Goal: Transaction & Acquisition: Obtain resource

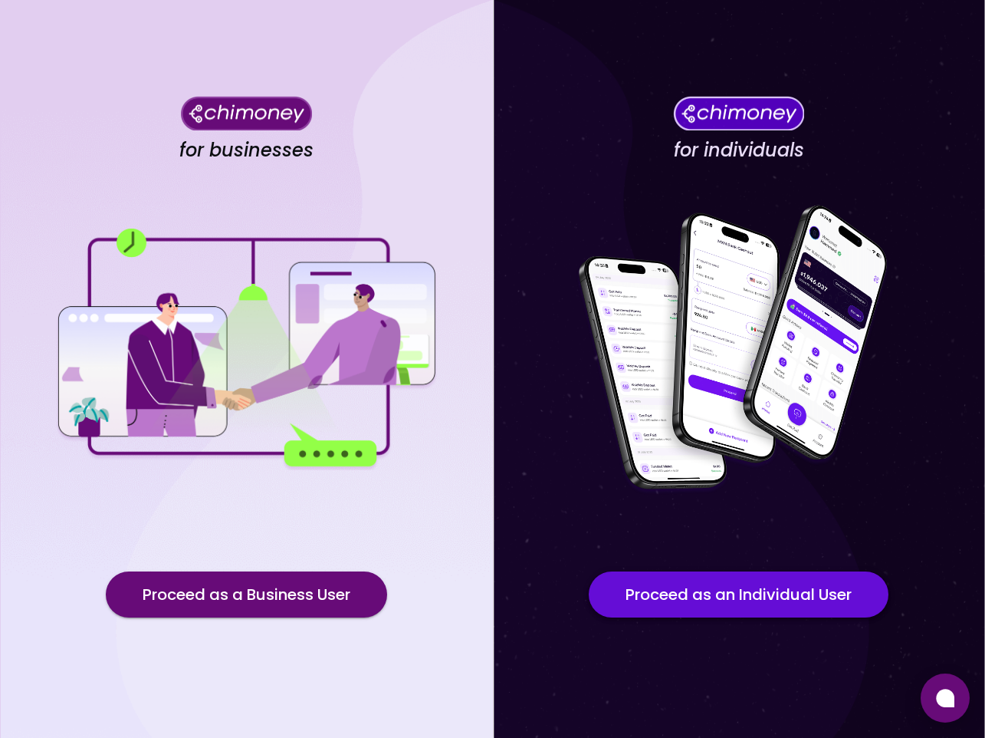
click at [684, 578] on button "Proceed as an Individual User" at bounding box center [739, 594] width 300 height 46
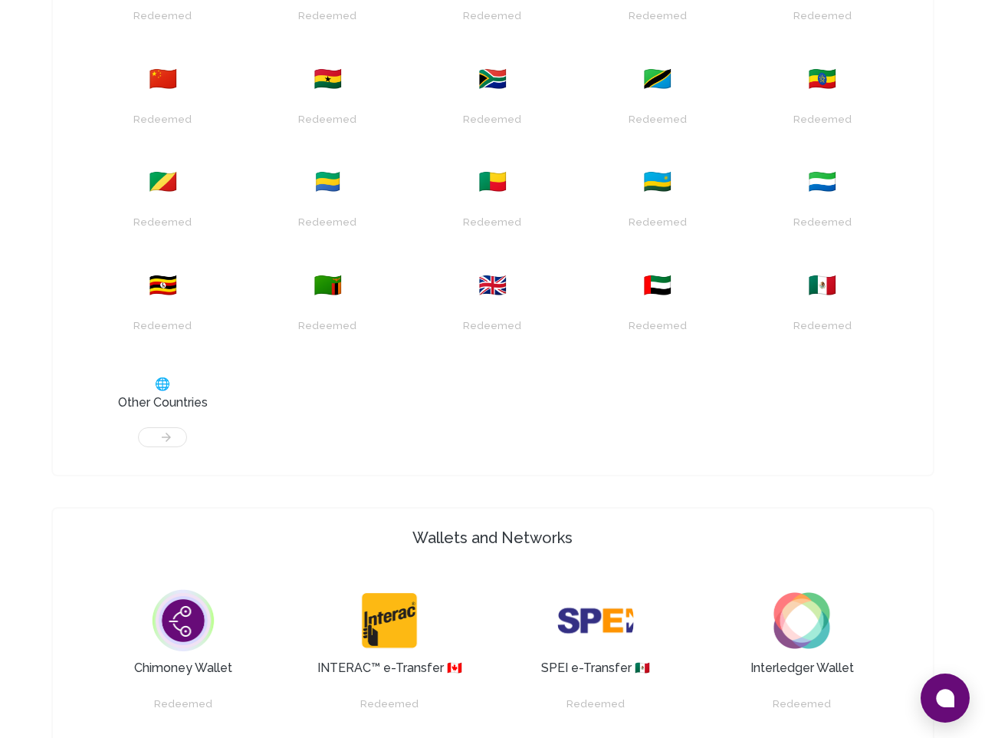
scroll to position [771, 0]
click at [180, 396] on h3 "Other Countries" at bounding box center [163, 402] width 90 height 18
click at [159, 423] on div at bounding box center [163, 428] width 146 height 35
click at [157, 432] on div at bounding box center [163, 428] width 146 height 35
click at [158, 402] on h3 "Other Countries" at bounding box center [163, 402] width 90 height 18
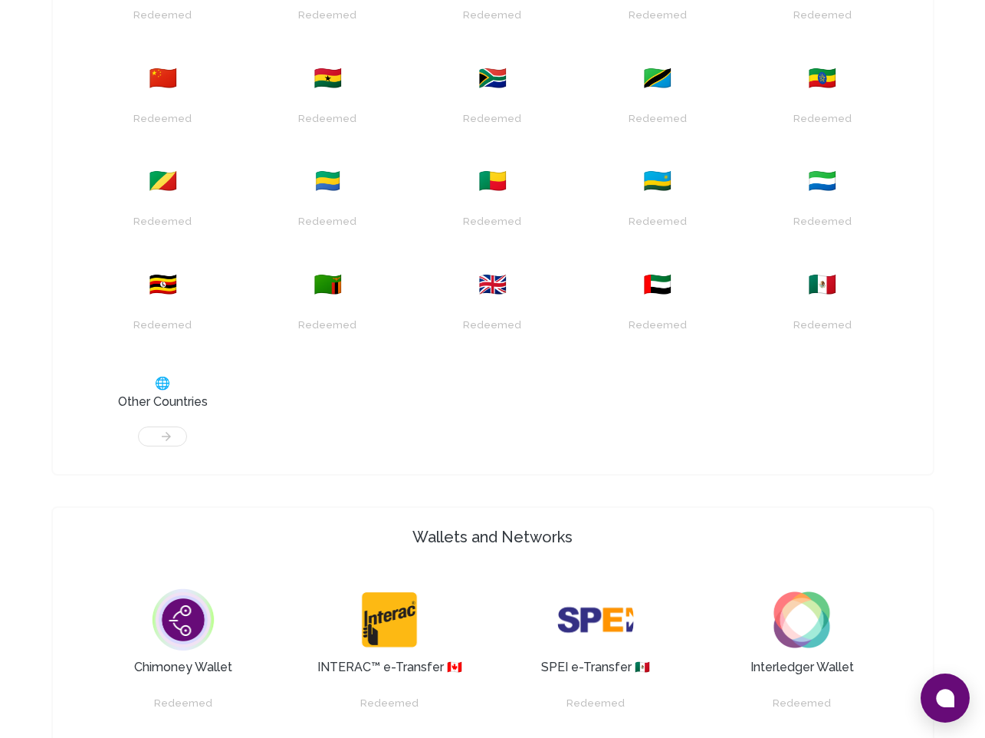
click at [163, 385] on span "🌐" at bounding box center [162, 383] width 15 height 18
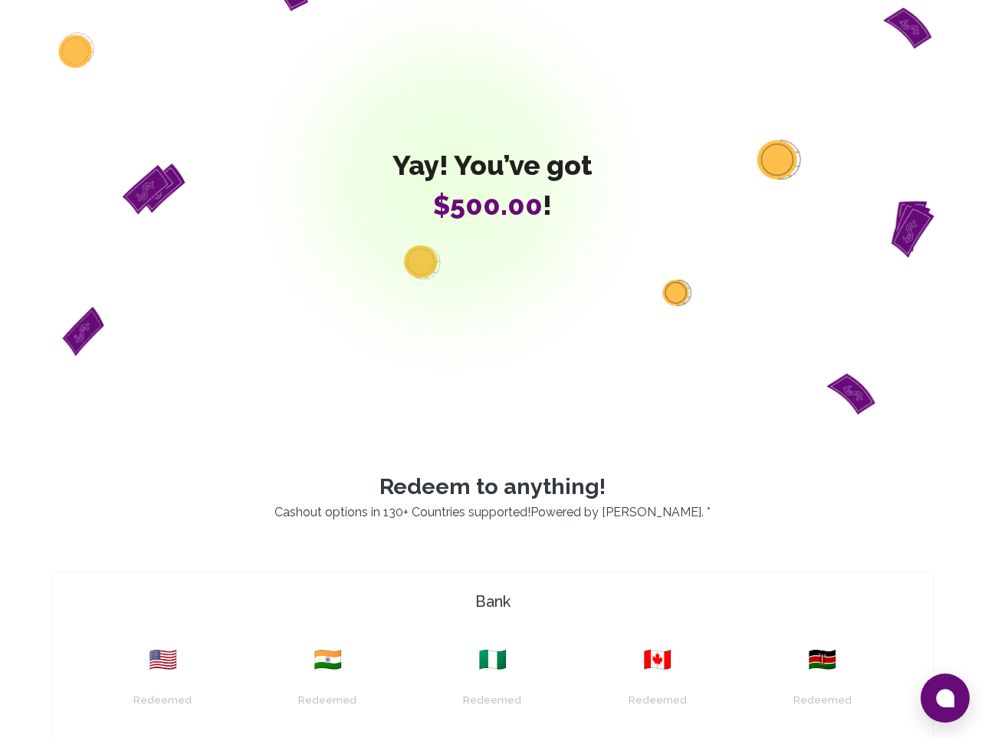
scroll to position [0, 0]
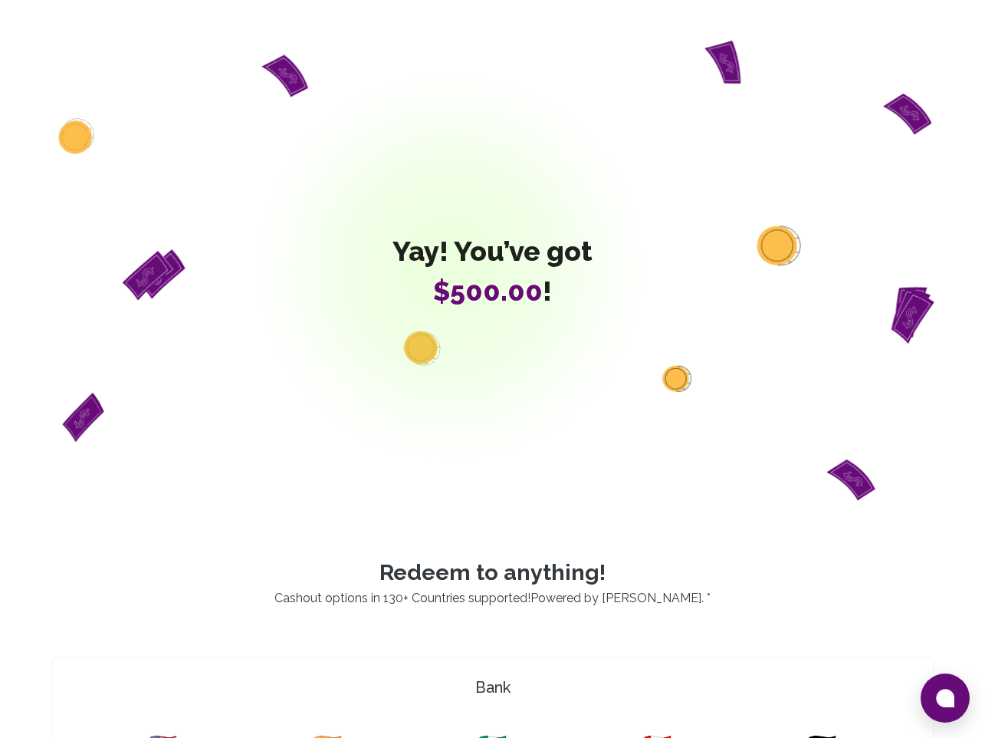
click at [499, 314] on div "Yay! You’ve got $500.00 !" at bounding box center [492, 270] width 883 height 479
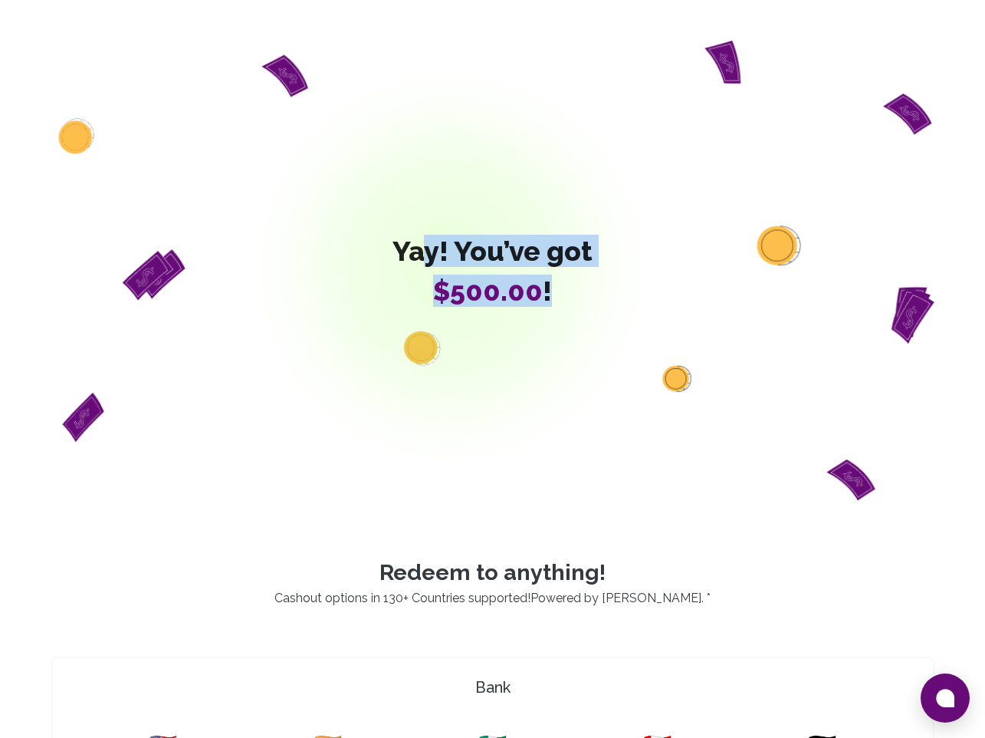
drag, startPoint x: 418, startPoint y: 245, endPoint x: 590, endPoint y: 327, distance: 191.1
click at [592, 328] on div "Yay! You’ve got $500.00 !" at bounding box center [492, 270] width 883 height 479
click at [590, 327] on div "Yay! You’ve got $500.00 !" at bounding box center [492, 270] width 883 height 479
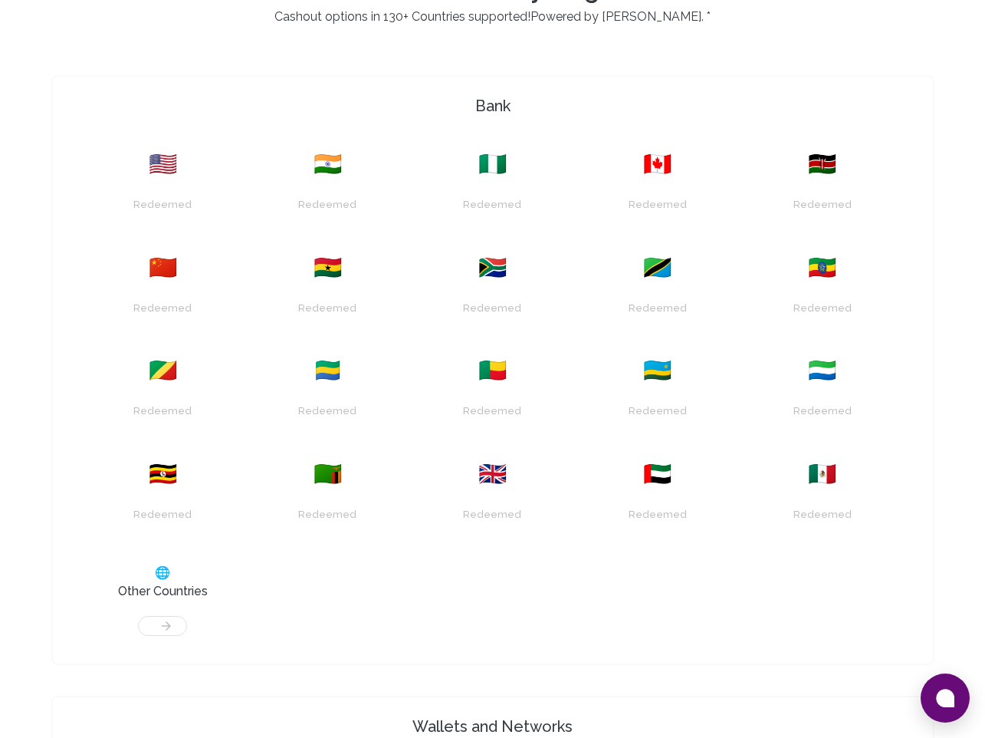
scroll to position [663, 0]
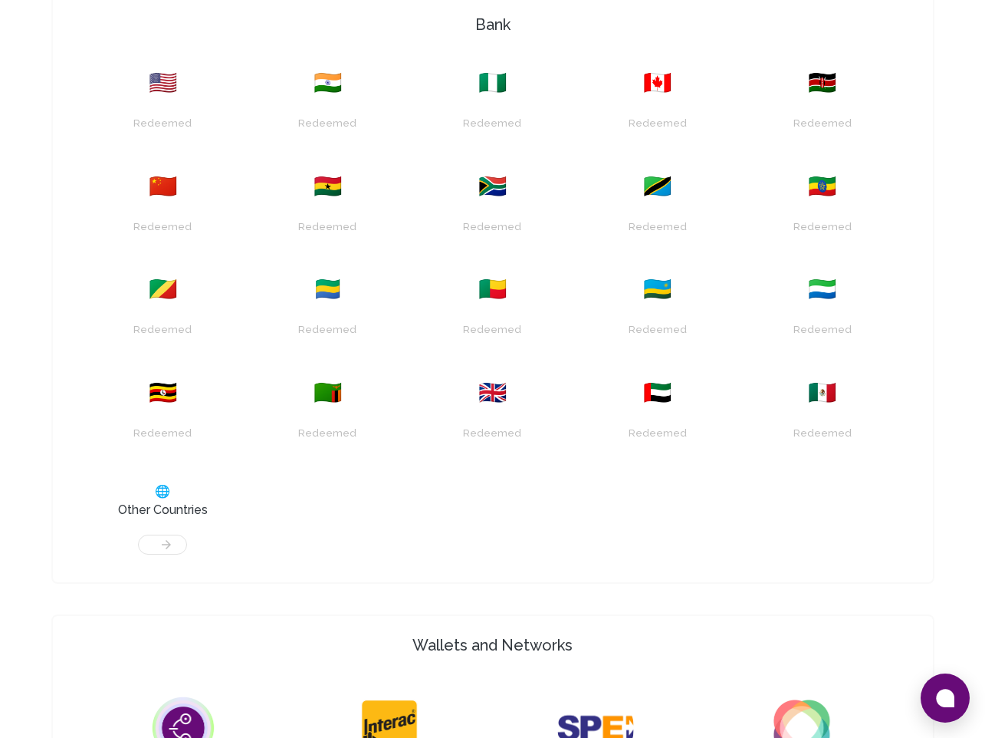
click at [546, 489] on div "🇺🇸 Redeemed 🇮🇳 Redeemed 🇳🇬 Redeemed 🇨🇦 Redeemed 🇰🇪 Redeemed 🇨🇳 Redeemed 🇬🇭 Rede…" at bounding box center [492, 312] width 831 height 528
